Goal: Find specific page/section: Find specific page/section

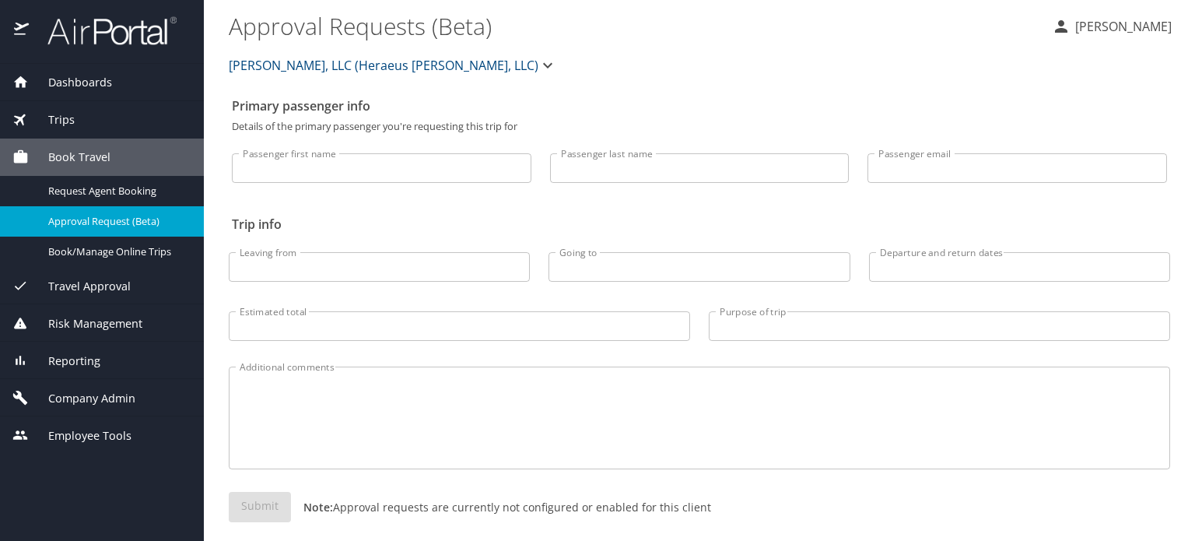
click at [75, 397] on span "Company Admin" at bounding box center [82, 398] width 107 height 17
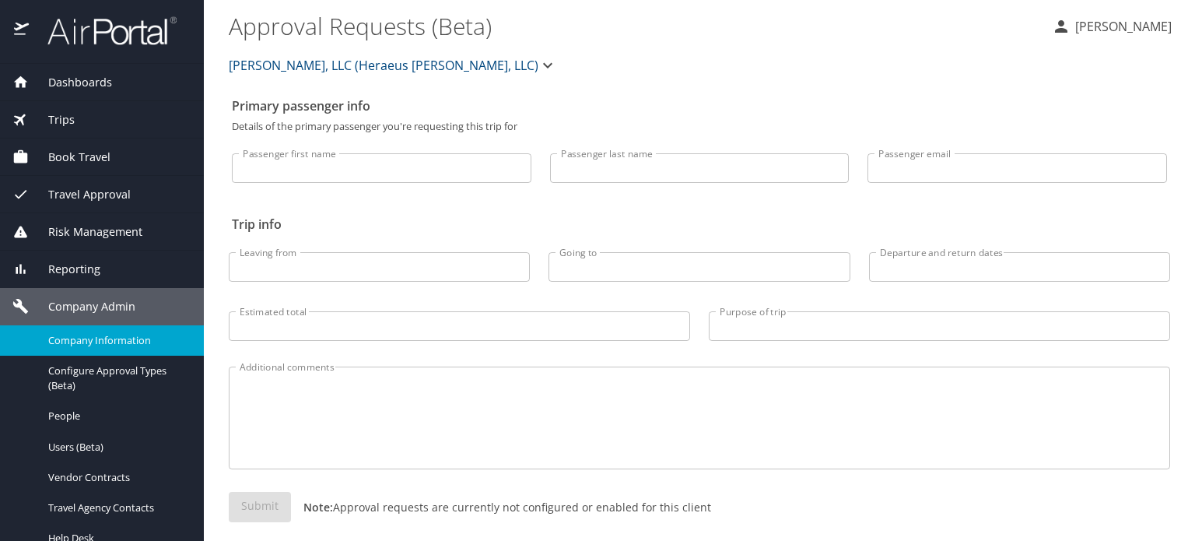
click at [96, 341] on span "Company Information" at bounding box center [116, 340] width 137 height 15
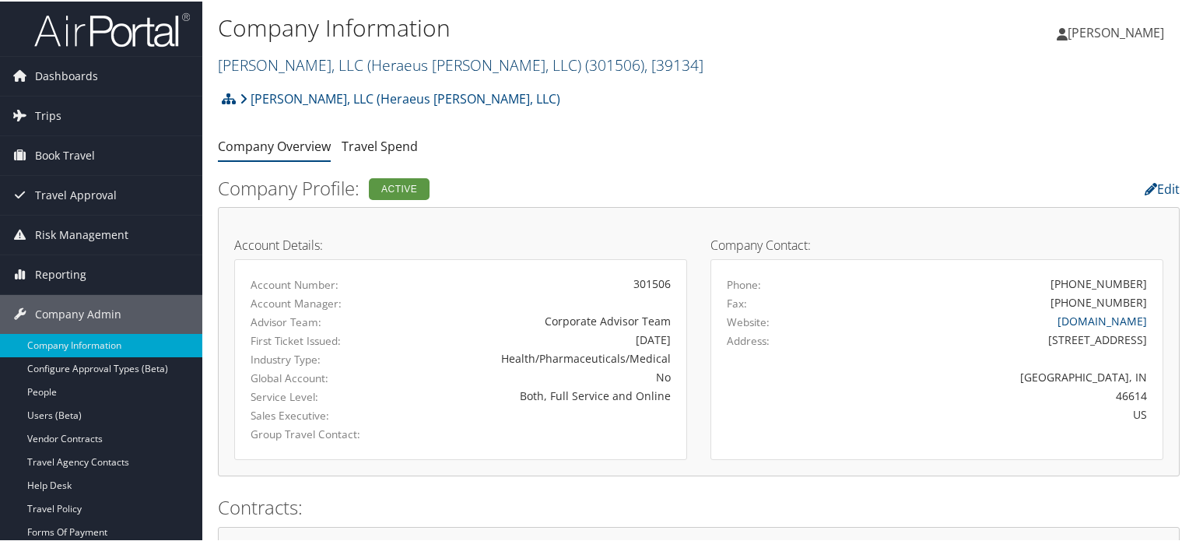
click at [282, 55] on link "[PERSON_NAME], LLC (Heraeus [PERSON_NAME], LLC) ( 301506 ) , [ 39134 ]" at bounding box center [460, 63] width 485 height 21
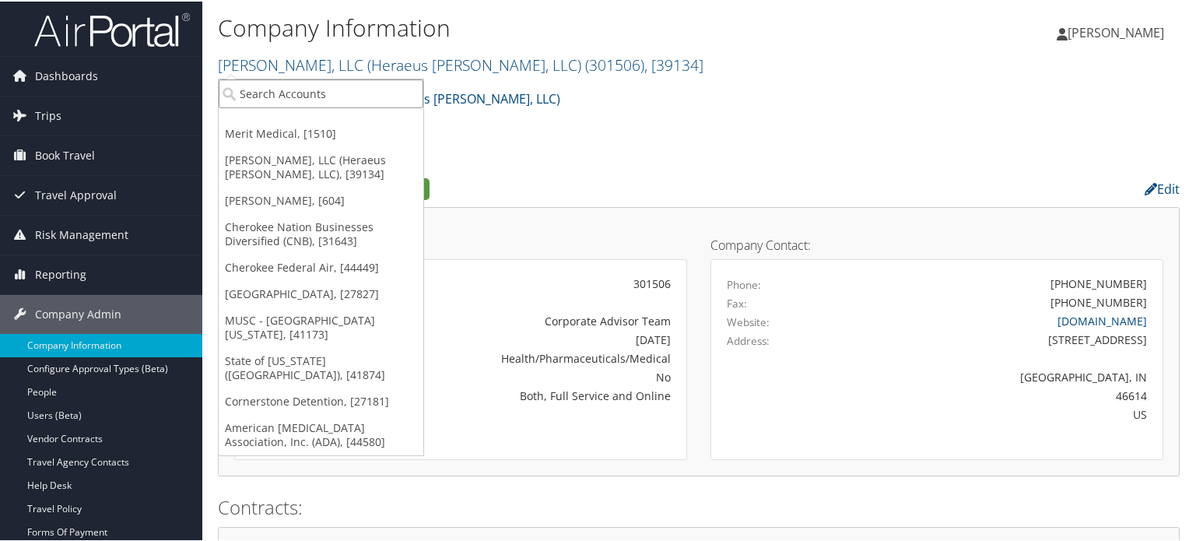
click at [277, 93] on input "search" at bounding box center [321, 92] width 205 height 29
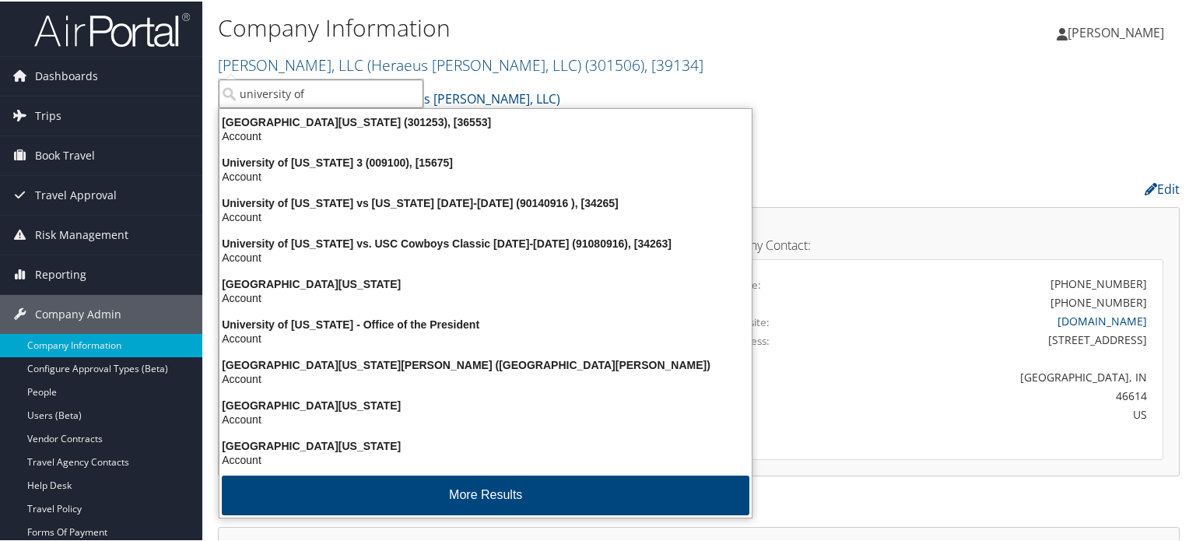
type input "university of"
